Goal: Download file/media

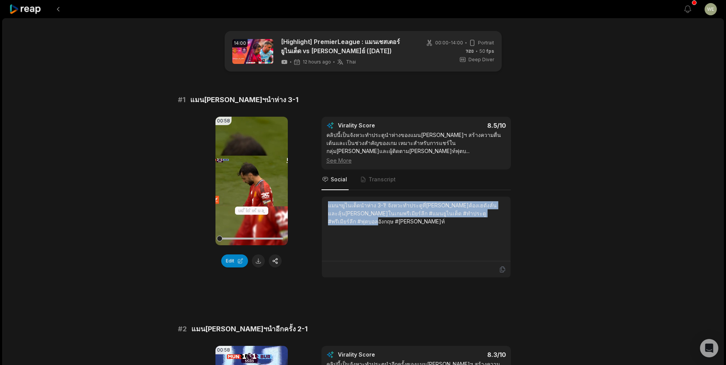
drag, startPoint x: 504, startPoint y: 207, endPoint x: 312, endPoint y: 191, distance: 193.3
click at [312, 191] on div "00:58 Your browser does not support mp4 format. Edit Virality Score 8.5 /10 คลิ…" at bounding box center [363, 197] width 371 height 161
drag, startPoint x: 312, startPoint y: 191, endPoint x: 384, endPoint y: 203, distance: 73.0
copy div "แมนฯยูไนเต็ดนำห่าง 3-1! จังหวะทำประตูที่[PERSON_NAME]ต้องเฮดังลั่นและลุ้น[PERSO…"
click at [262, 261] on button at bounding box center [258, 261] width 13 height 13
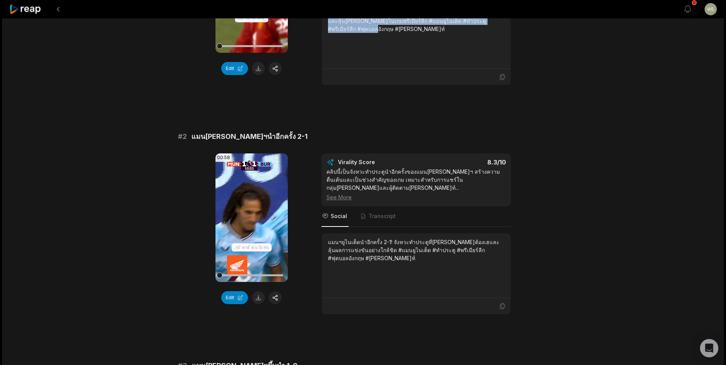
scroll to position [230, 0]
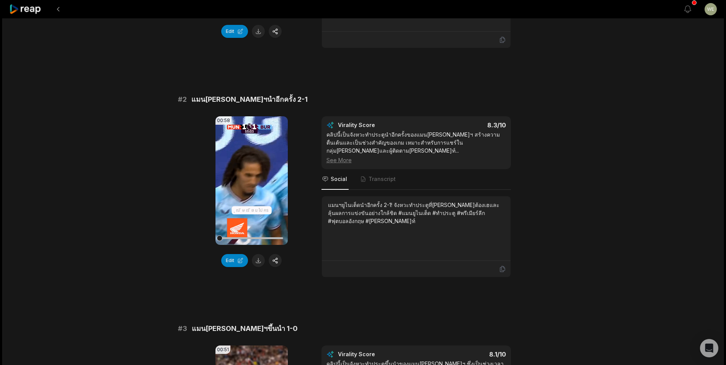
click at [257, 254] on button at bounding box center [258, 260] width 13 height 13
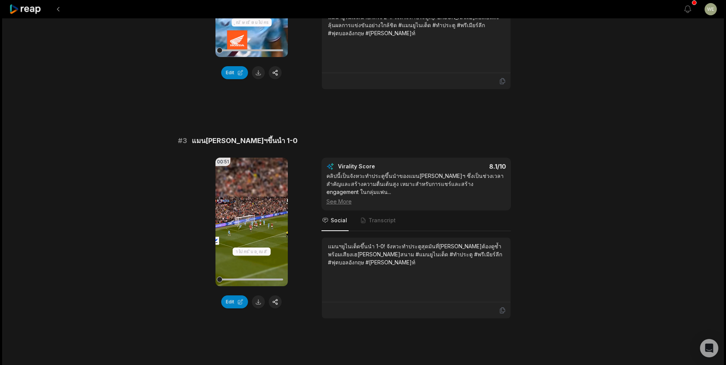
scroll to position [421, 0]
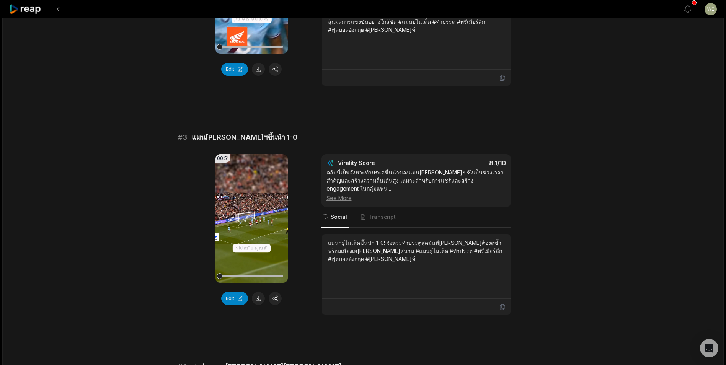
drag, startPoint x: 260, startPoint y: 283, endPoint x: 270, endPoint y: 277, distance: 11.3
click at [260, 292] on button at bounding box center [258, 298] width 13 height 13
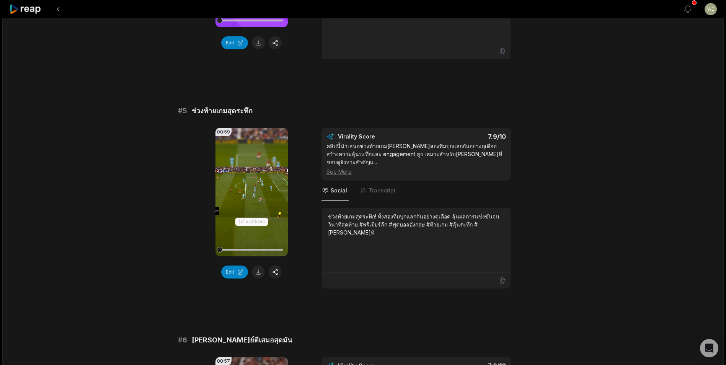
scroll to position [919, 0]
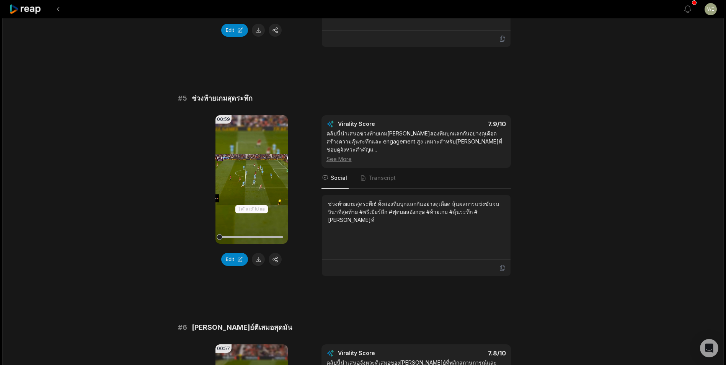
drag, startPoint x: 258, startPoint y: 229, endPoint x: 271, endPoint y: 218, distance: 16.8
click at [258, 253] on button at bounding box center [258, 259] width 13 height 13
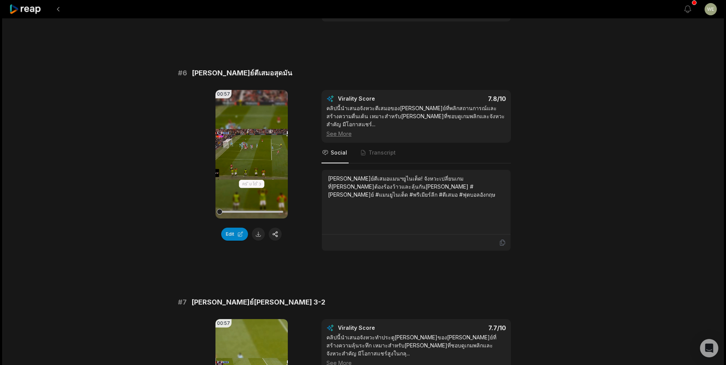
scroll to position [1187, 0]
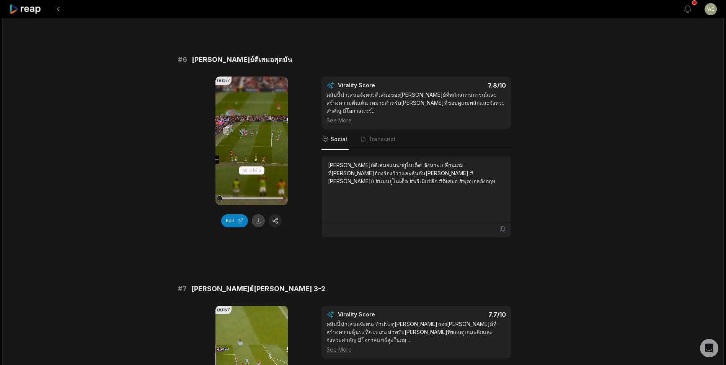
click at [260, 214] on button at bounding box center [258, 220] width 13 height 13
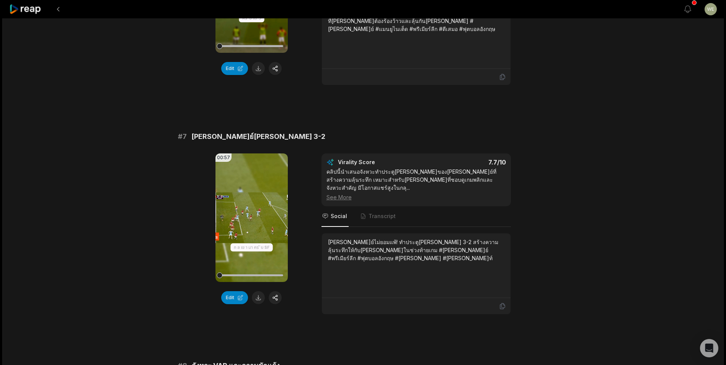
scroll to position [1417, 0]
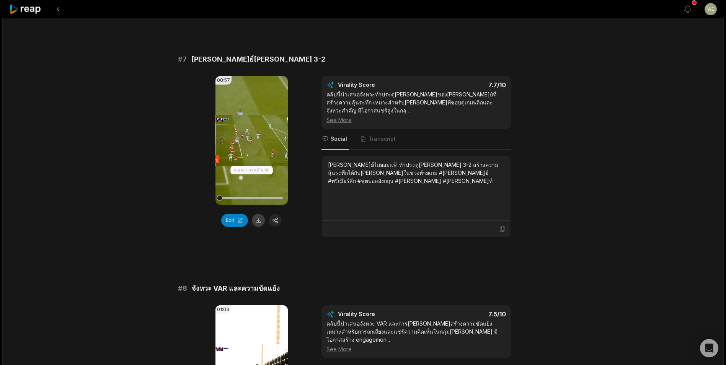
click at [256, 214] on button at bounding box center [258, 220] width 13 height 13
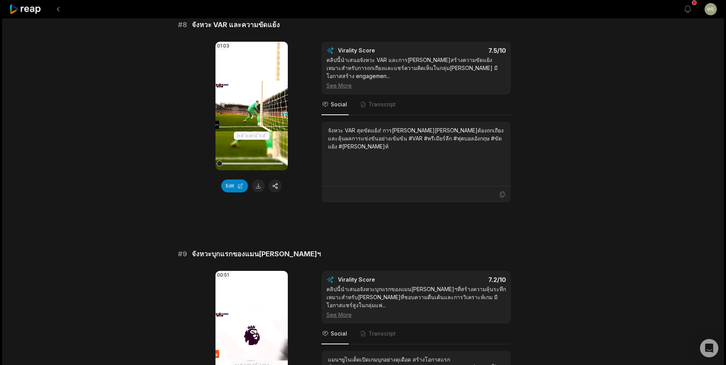
scroll to position [1723, 0]
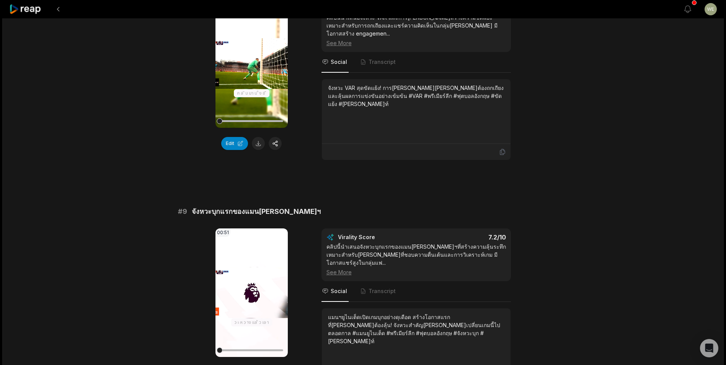
click at [257, 137] on button at bounding box center [258, 143] width 13 height 13
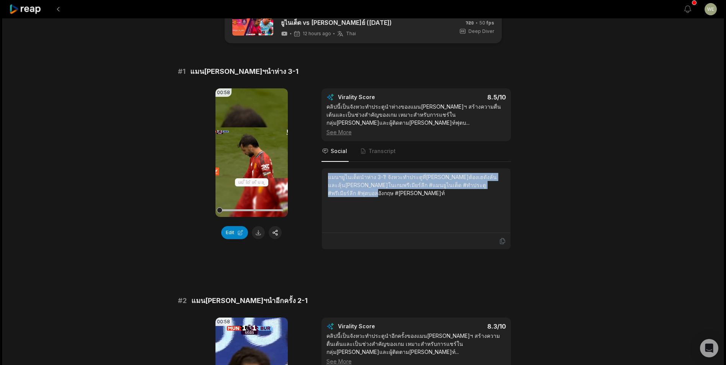
scroll to position [0, 0]
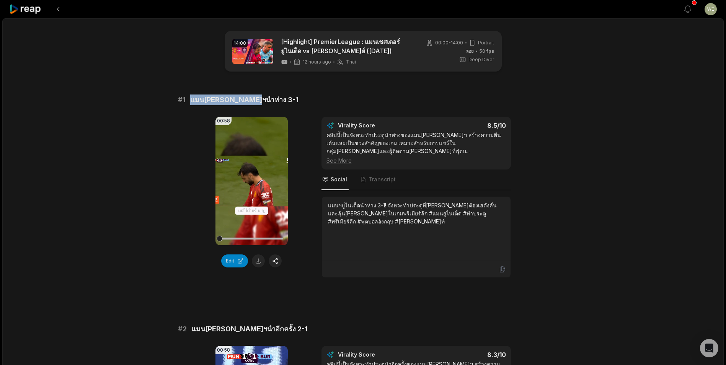
drag, startPoint x: 208, startPoint y: 101, endPoint x: 190, endPoint y: 98, distance: 18.3
click at [190, 98] on div "# 1 แมน[PERSON_NAME]ฯนำห่าง 3-1" at bounding box center [363, 100] width 371 height 11
drag, startPoint x: 190, startPoint y: 98, endPoint x: 199, endPoint y: 100, distance: 8.9
copy span "แมน[PERSON_NAME]ฯนำห่าง 3-1"
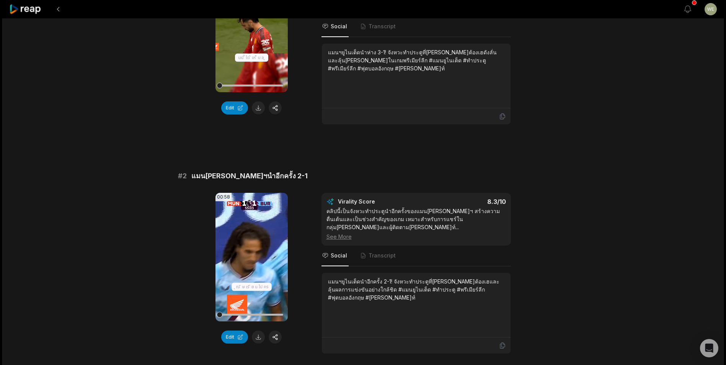
scroll to position [268, 0]
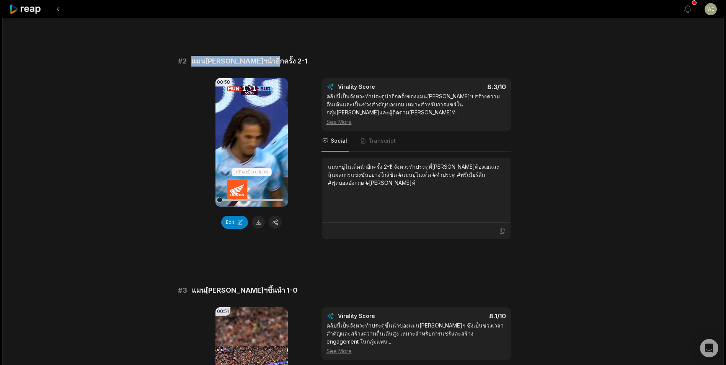
drag, startPoint x: 192, startPoint y: 53, endPoint x: 266, endPoint y: 50, distance: 74.0
click at [266, 56] on div "# 2 แมน[PERSON_NAME]ฯนำอีกครั้ง 2-1" at bounding box center [363, 61] width 371 height 11
drag, startPoint x: 266, startPoint y: 50, endPoint x: 218, endPoint y: 52, distance: 47.5
copy span "แมน[PERSON_NAME]ฯนำอีกครั้ง 2-1"
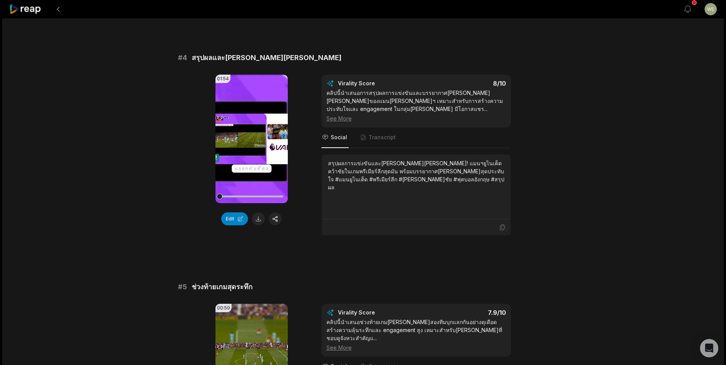
scroll to position [881, 0]
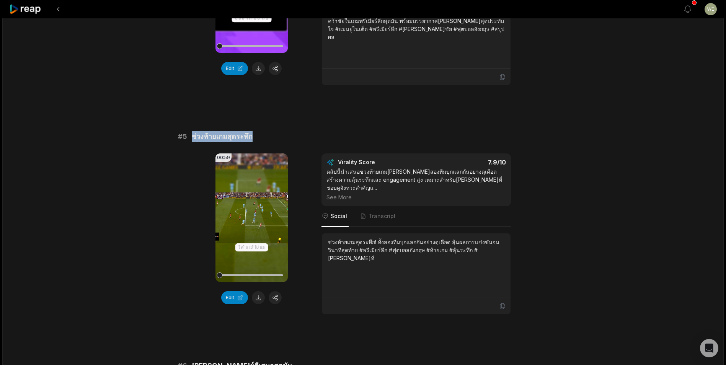
drag, startPoint x: 263, startPoint y: 107, endPoint x: 188, endPoint y: 100, distance: 75.0
click at [188, 131] on div "# 5 ช่วงท้ายเกมสุดระทึก" at bounding box center [363, 136] width 371 height 11
drag, startPoint x: 188, startPoint y: 100, endPoint x: 199, endPoint y: 102, distance: 11.3
copy div "ช่วงท้ายเกมสุดระทึก"
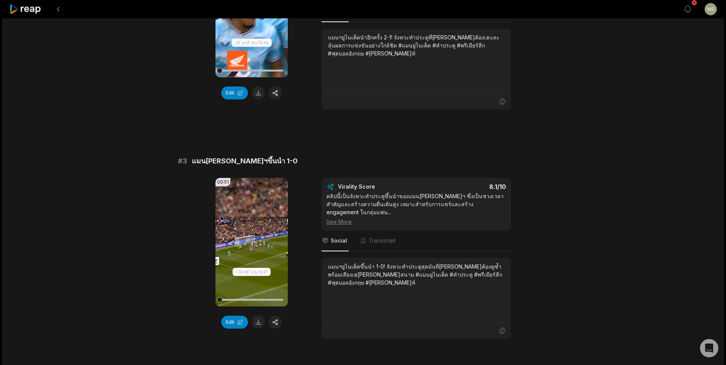
scroll to position [460, 0]
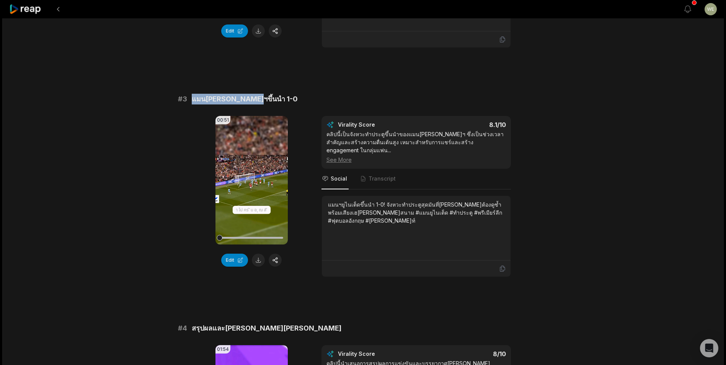
drag, startPoint x: 189, startPoint y: 82, endPoint x: 276, endPoint y: 78, distance: 87.0
click at [276, 94] on div "# 3 แมน[PERSON_NAME]ฯขึ้นนำ 1-0" at bounding box center [363, 99] width 371 height 11
drag, startPoint x: 262, startPoint y: 82, endPoint x: 225, endPoint y: 82, distance: 36.4
copy span "แมน[PERSON_NAME]ฯขึ้นนำ 1-0"
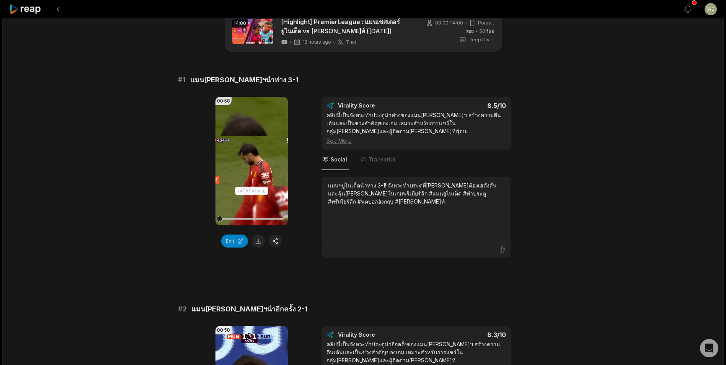
scroll to position [96, 0]
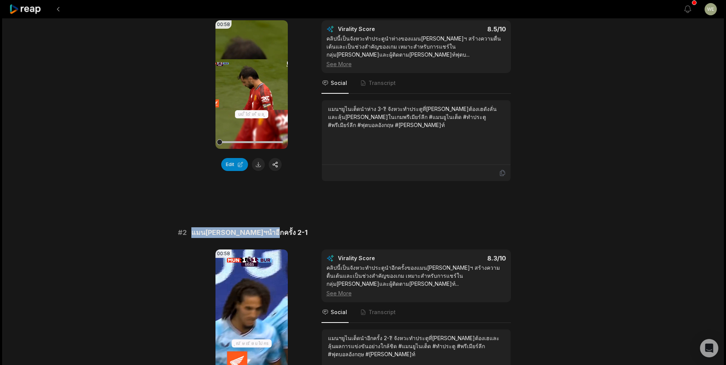
drag, startPoint x: 191, startPoint y: 226, endPoint x: 277, endPoint y: 224, distance: 85.4
click at [277, 227] on div "# 2 แมน[PERSON_NAME]ฯนำอีกครั้ง 2-1" at bounding box center [363, 232] width 371 height 11
drag, startPoint x: 277, startPoint y: 224, endPoint x: 233, endPoint y: 222, distance: 44.1
copy span "แมน[PERSON_NAME]ฯนำอีกครั้ง 2-1"
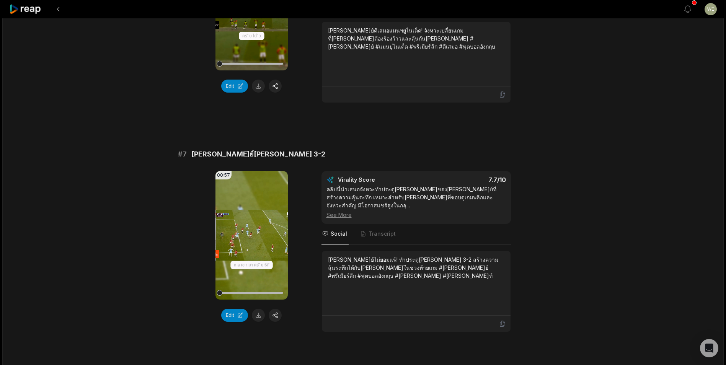
scroll to position [1513, 0]
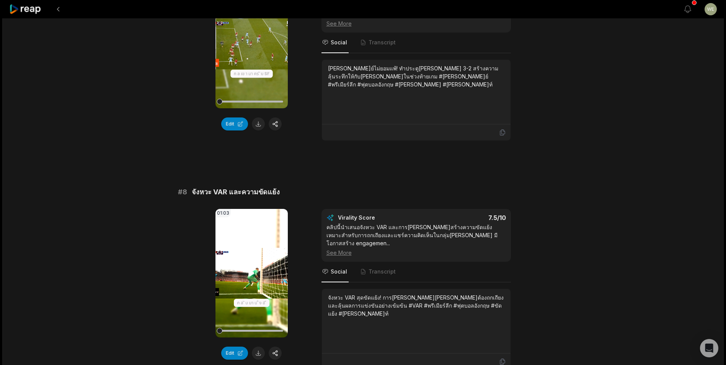
click at [249, 269] on icon at bounding box center [251, 273] width 9 height 9
click at [271, 217] on video "Your browser does not support mp4 format." at bounding box center [252, 273] width 72 height 129
drag, startPoint x: 211, startPoint y: 135, endPoint x: 294, endPoint y: 135, distance: 83.1
click at [294, 187] on div "# 8 จังหวะ VAR และความขัดแย้ง" at bounding box center [363, 192] width 371 height 11
drag, startPoint x: 294, startPoint y: 135, endPoint x: 258, endPoint y: 134, distance: 36.4
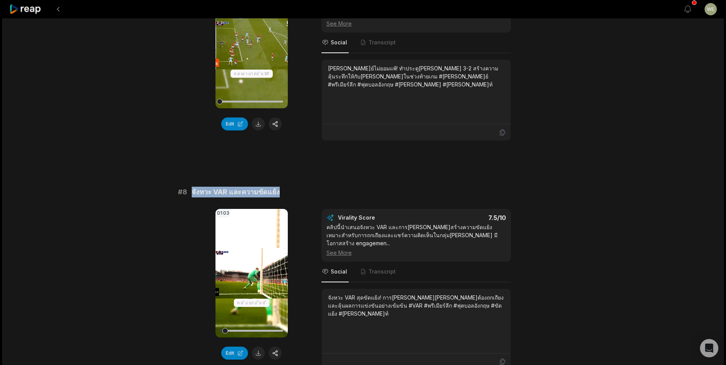
copy span "จังหวะ VAR และความขัดแย้ง"
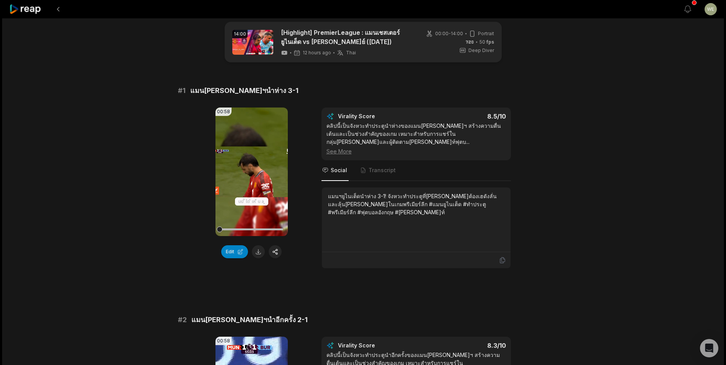
scroll to position [0, 0]
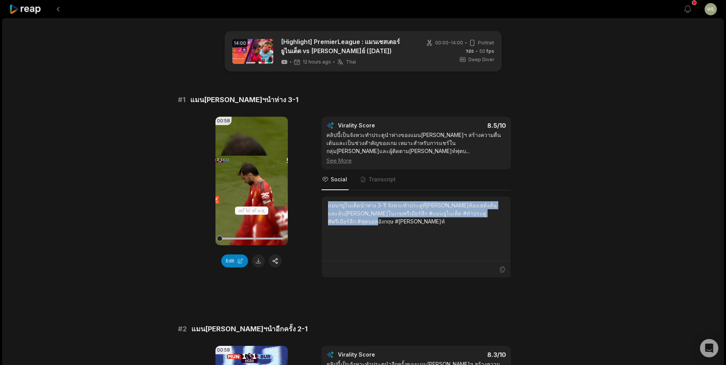
drag, startPoint x: 327, startPoint y: 196, endPoint x: 518, endPoint y: 208, distance: 191.4
click at [518, 208] on div "00:58 Your browser does not support mp4 format. Edit Virality Score 8.5 /10 คลิ…" at bounding box center [363, 197] width 371 height 161
copy div "แมนฯยูไนเต็ดนำห่าง 3-1! จังหวะทำประตูที่[PERSON_NAME]ต้องเฮดังลั่นและลุ้น[PERSO…"
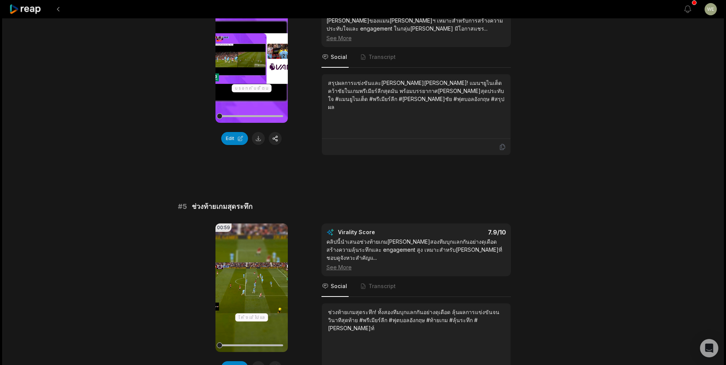
scroll to position [881, 0]
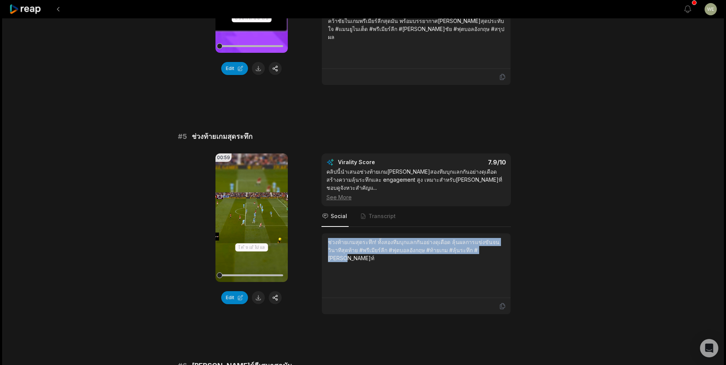
drag, startPoint x: 328, startPoint y: 202, endPoint x: 515, endPoint y: 211, distance: 187.1
click at [515, 211] on div "00:59 Your browser does not support mp4 format. Edit Virality Score 7.9 /10 คลิ…" at bounding box center [363, 234] width 371 height 161
copy div "ช่วงท้ายเกมสุดระทึก! ทั้งสองทีมบุกแลกกันอย่างดุเดือด ลุ้นผลการแข่งขันจนวินาทีสุ…"
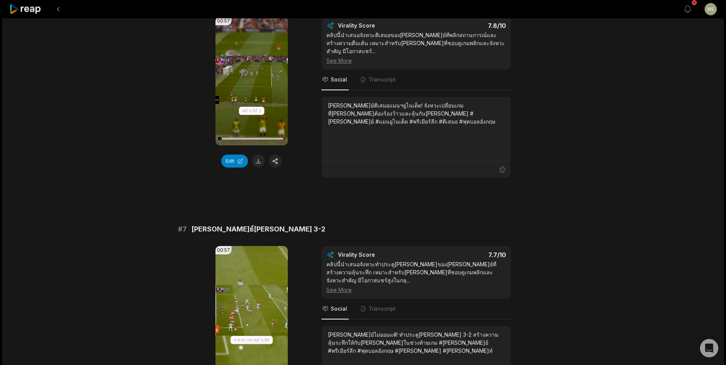
scroll to position [1340, 0]
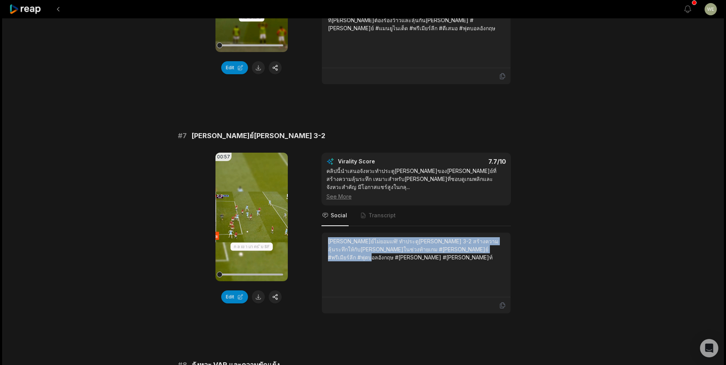
drag, startPoint x: 328, startPoint y: 184, endPoint x: 478, endPoint y: 198, distance: 150.0
click at [478, 237] on div "[PERSON_NAME]ย์ไม่ยอมแพ้! ทำประตู[PERSON_NAME] 3-2 สร้างความลุ้นระทึกให้กับ[PER…" at bounding box center [416, 264] width 177 height 55
drag, startPoint x: 478, startPoint y: 198, endPoint x: 417, endPoint y: 185, distance: 62.1
copy div "[PERSON_NAME]ย์ไม่ยอมแพ้! ทำประตู[PERSON_NAME] 3-2 สร้างความลุ้นระทึกให้กับ[PER…"
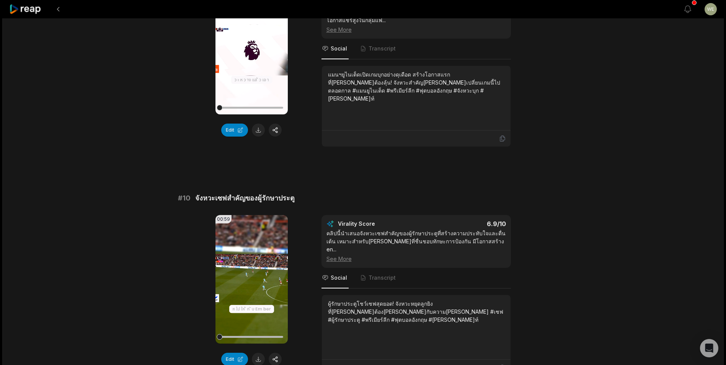
scroll to position [1973, 0]
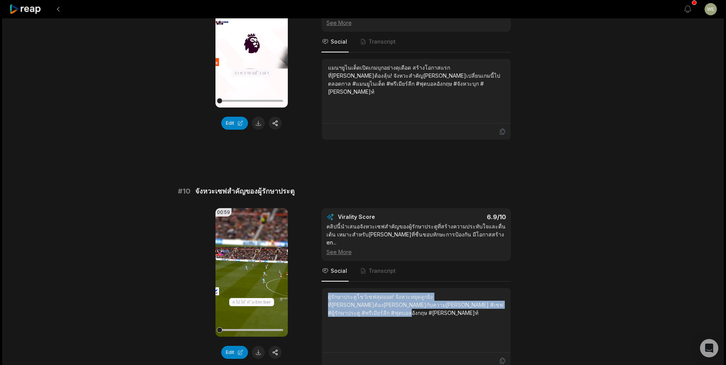
drag, startPoint x: 328, startPoint y: 216, endPoint x: 498, endPoint y: 229, distance: 170.6
click at [498, 293] on div "ผู้รักษาประตูโชว์เซฟสุดยอด! จังหวะหยุดลูกยิงที่[PERSON_NAME]ต้อง[PERSON_NAME]กั…" at bounding box center [416, 320] width 177 height 55
